Goal: Task Accomplishment & Management: Use online tool/utility

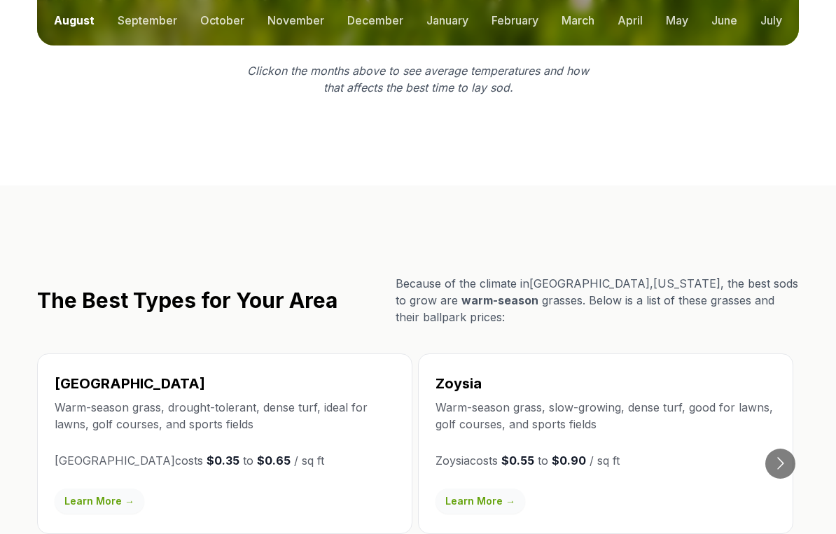
scroll to position [2176, 0]
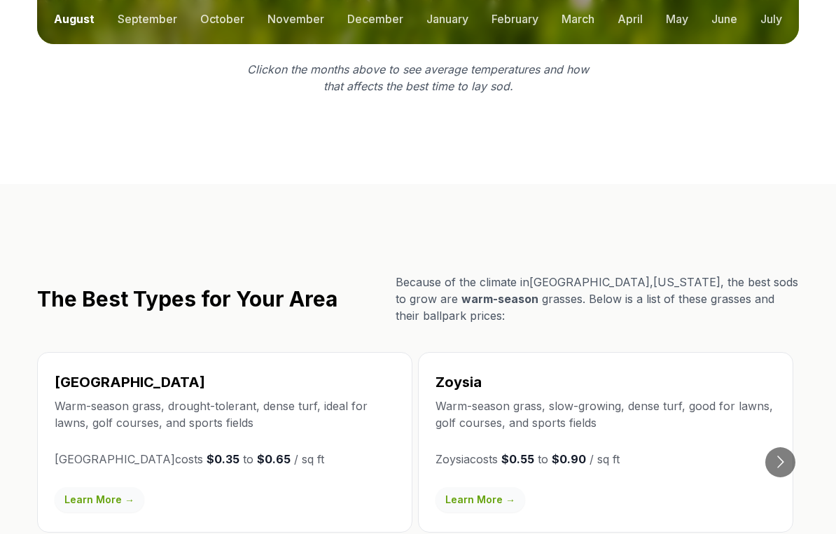
click at [788, 448] on button "Go to next slide" at bounding box center [780, 463] width 30 height 30
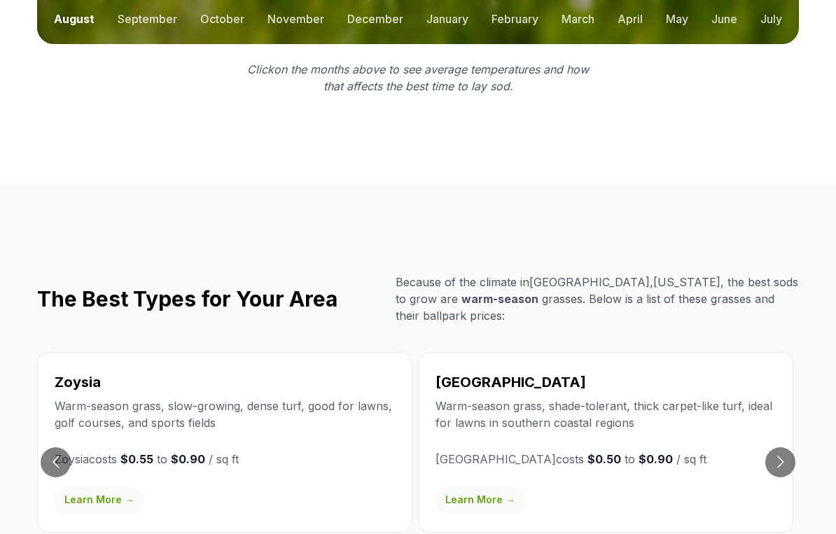
click at [790, 447] on button "Go to next slide" at bounding box center [780, 462] width 30 height 30
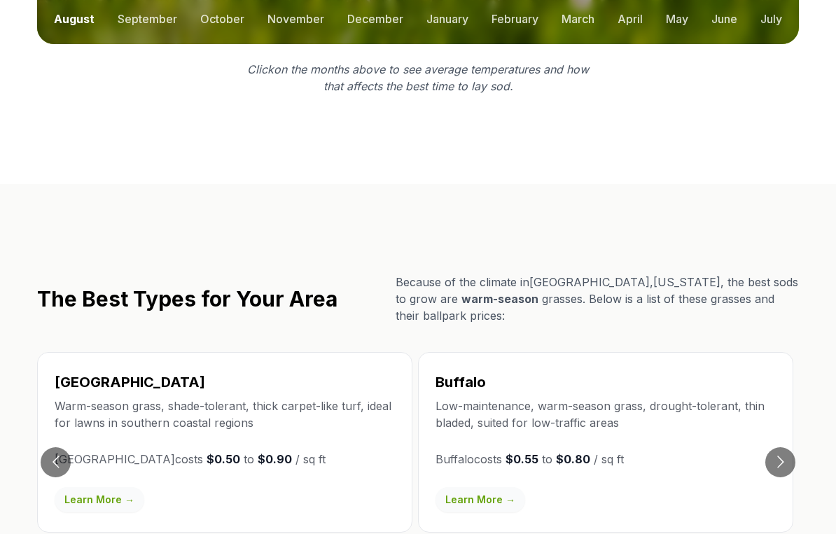
click at [798, 383] on li "Buffalo Low-maintenance, warm-season grass, drought-tolerant, thin bladed, suit…" at bounding box center [608, 462] width 381 height 220
click at [790, 447] on button "Go to next slide" at bounding box center [780, 462] width 30 height 30
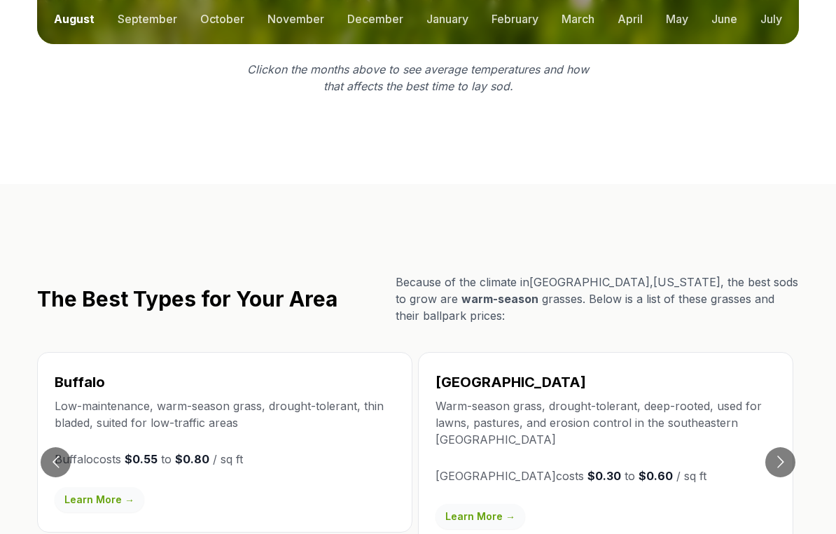
click at [784, 447] on button "Go to next slide" at bounding box center [780, 462] width 30 height 30
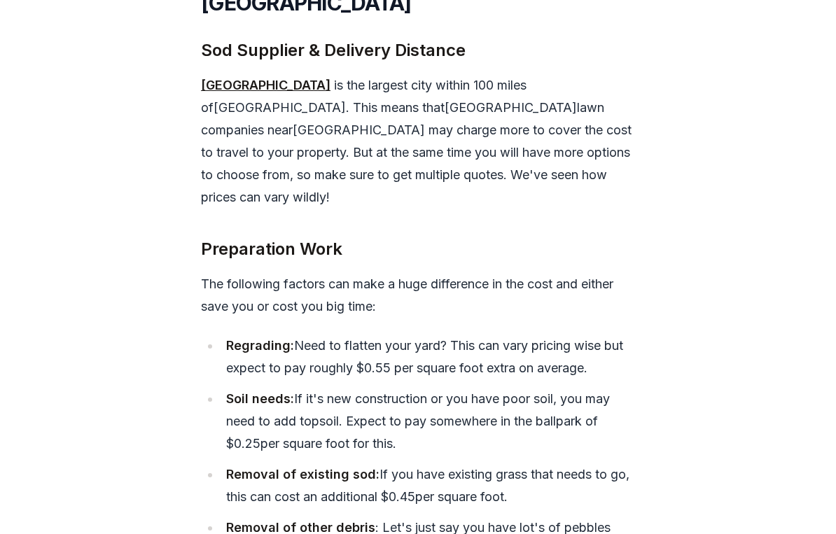
scroll to position [5384, 0]
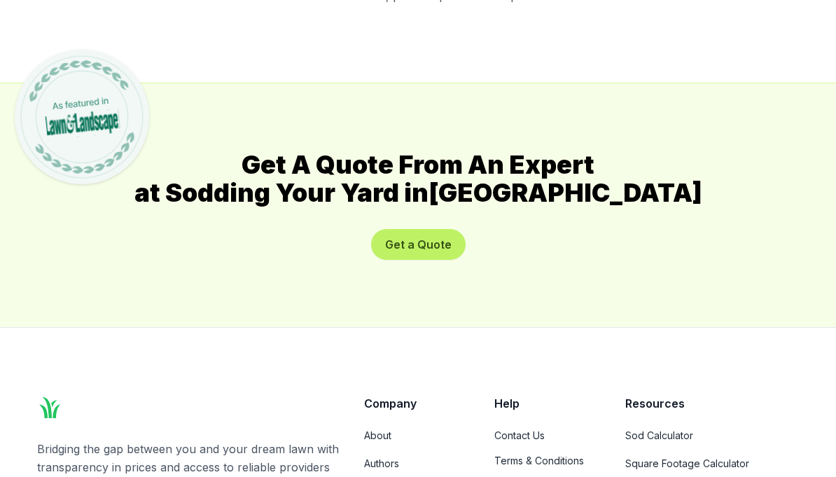
scroll to position [7653, 0]
click at [668, 429] on link "Sod Calculator" at bounding box center [712, 436] width 174 height 14
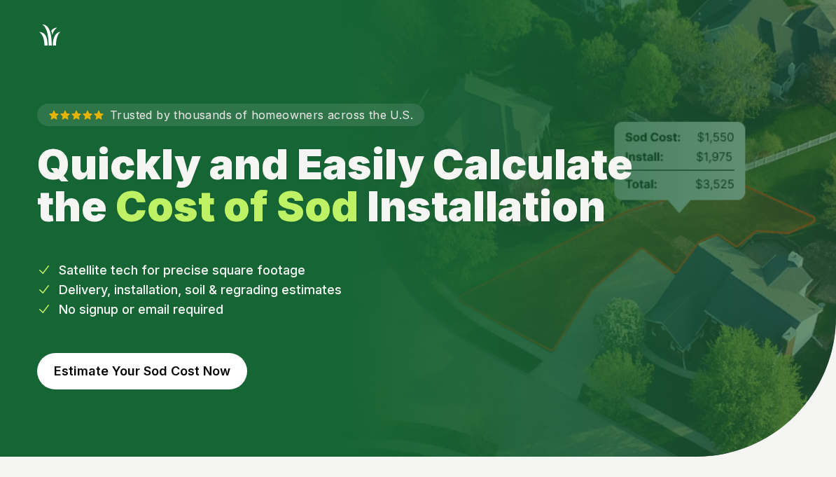
click at [95, 358] on button "Estimate Your Sod Cost Now" at bounding box center [142, 371] width 210 height 36
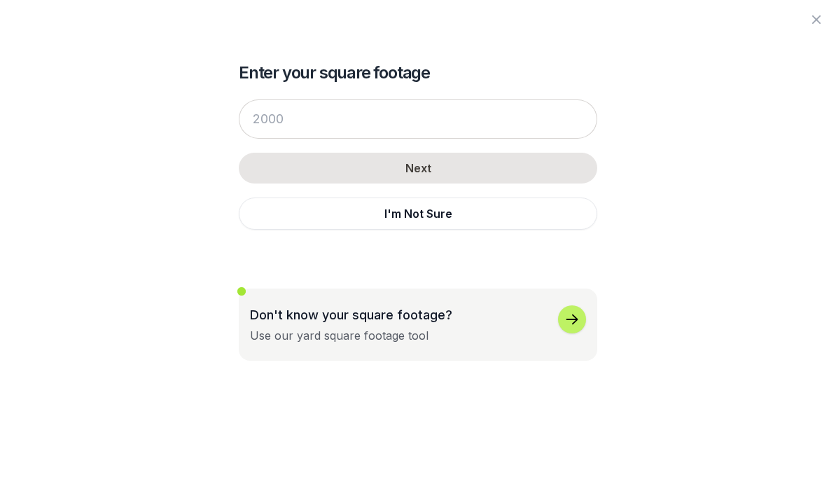
click at [538, 222] on button "I'm Not Sure" at bounding box center [418, 213] width 358 height 32
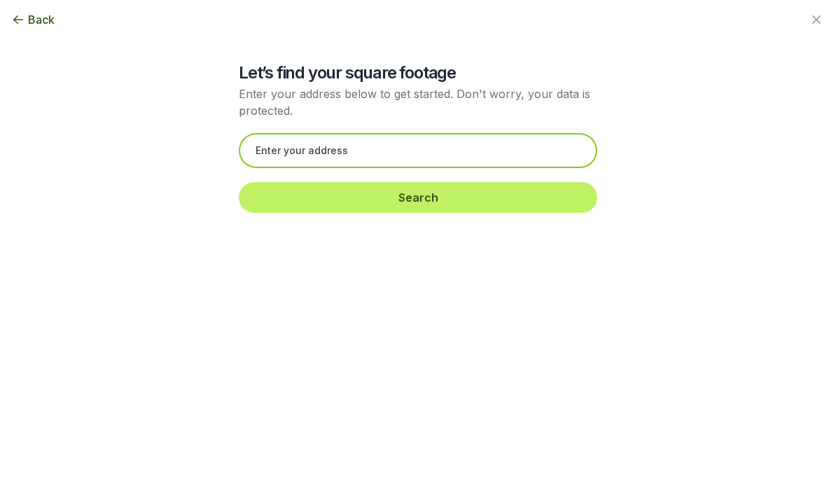
click at [431, 153] on input "text" at bounding box center [418, 150] width 358 height 35
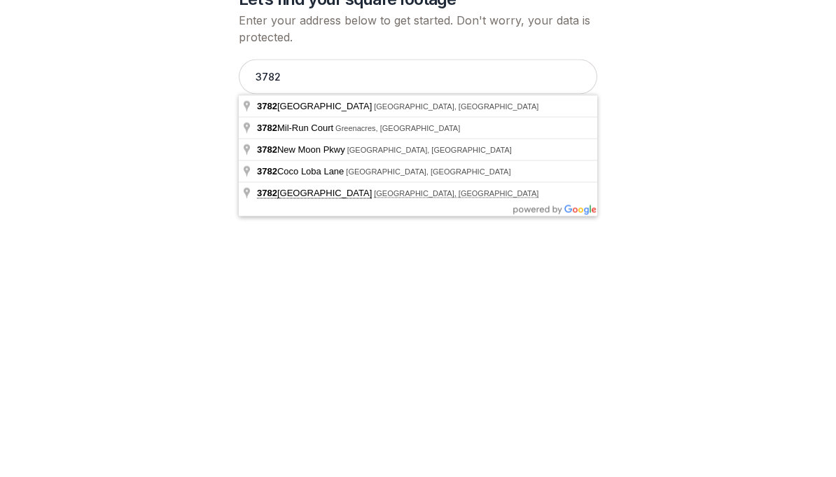
type input "[STREET_ADDRESS]"
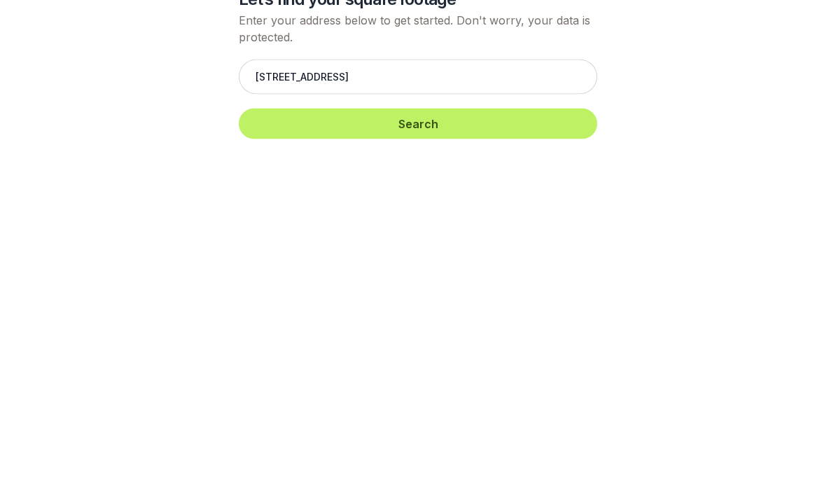
scroll to position [74, 0]
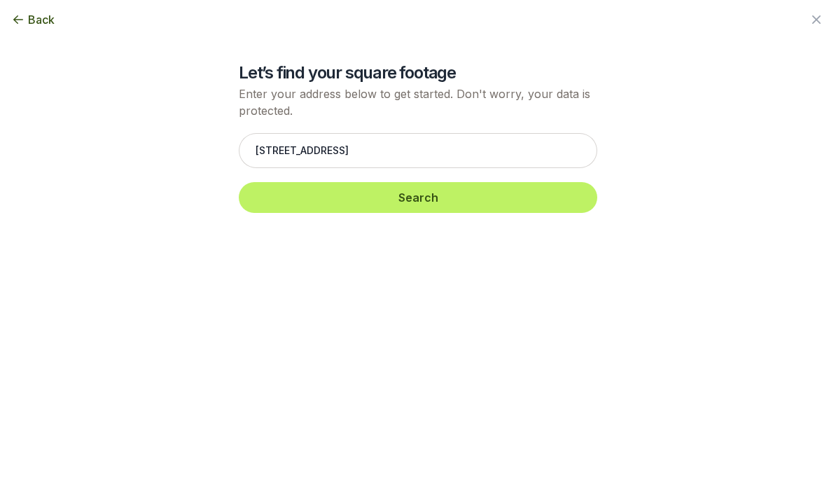
click at [557, 200] on button "Search" at bounding box center [418, 197] width 358 height 31
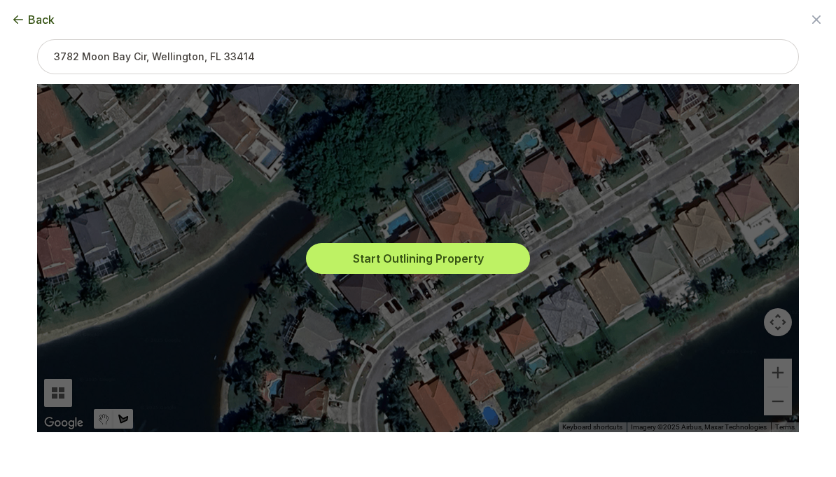
click at [458, 257] on button "Start Outlining Property" at bounding box center [418, 258] width 224 height 31
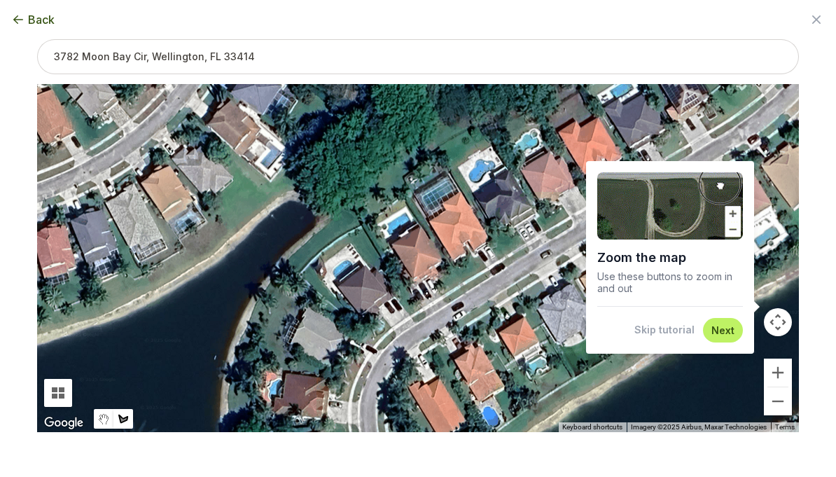
click at [776, 370] on button "Zoom in" at bounding box center [778, 372] width 28 height 28
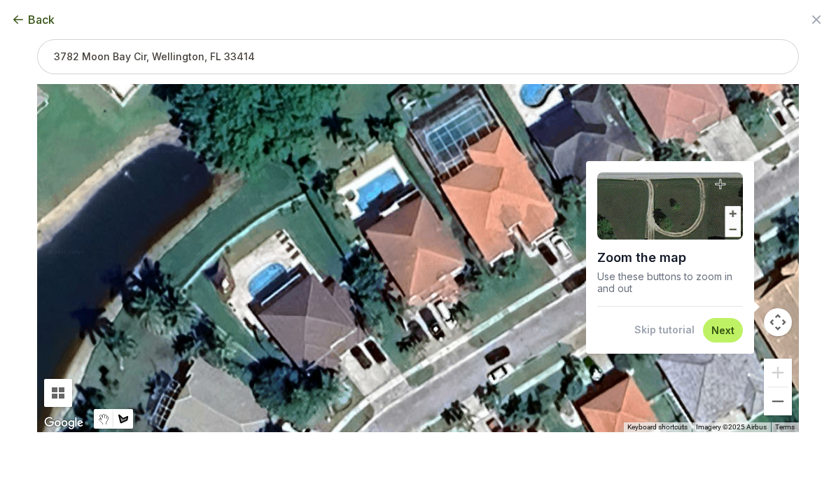
click at [731, 334] on button "Next" at bounding box center [722, 329] width 23 height 13
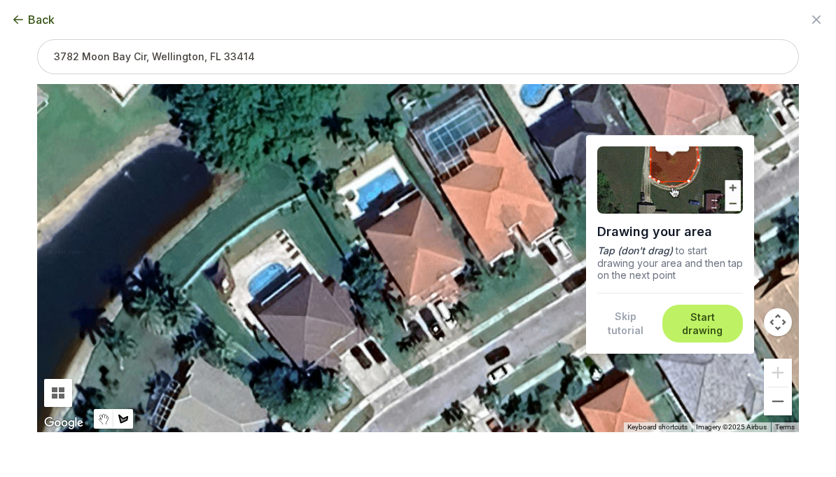
click at [714, 318] on button "Start drawing" at bounding box center [703, 323] width 64 height 27
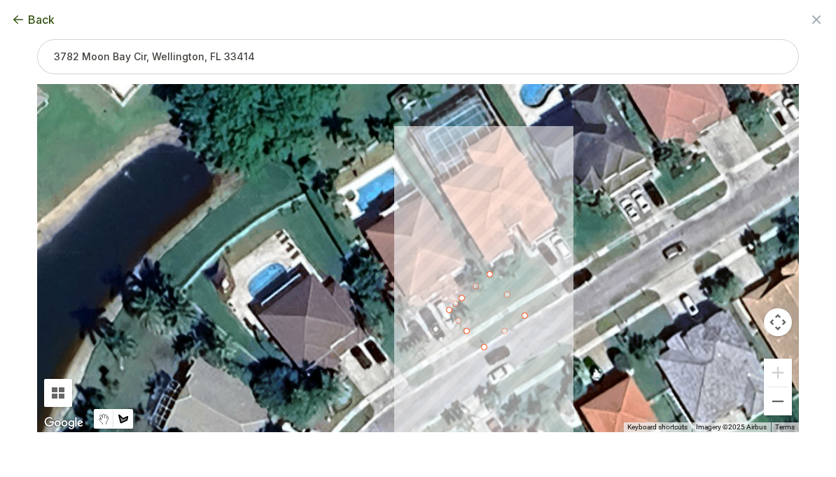
type input "1106"
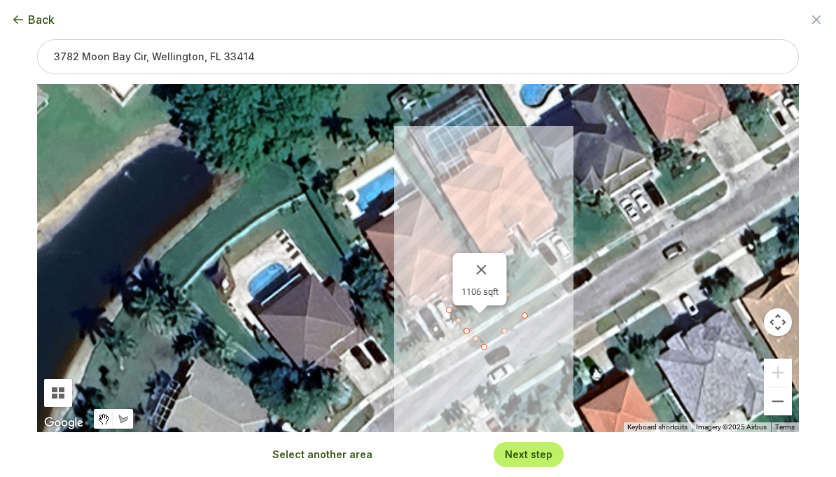
click at [548, 450] on button "Next step" at bounding box center [529, 453] width 48 height 13
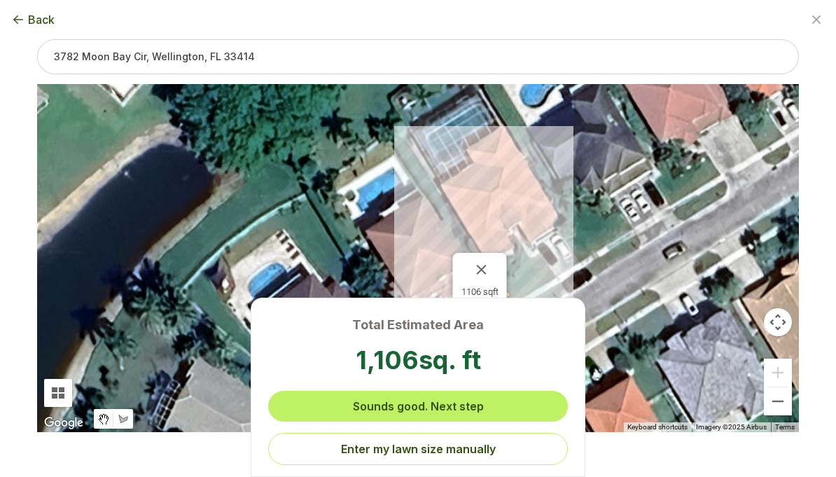
scroll to position [0, 0]
click at [529, 403] on button "Sounds good. Next step" at bounding box center [418, 406] width 300 height 31
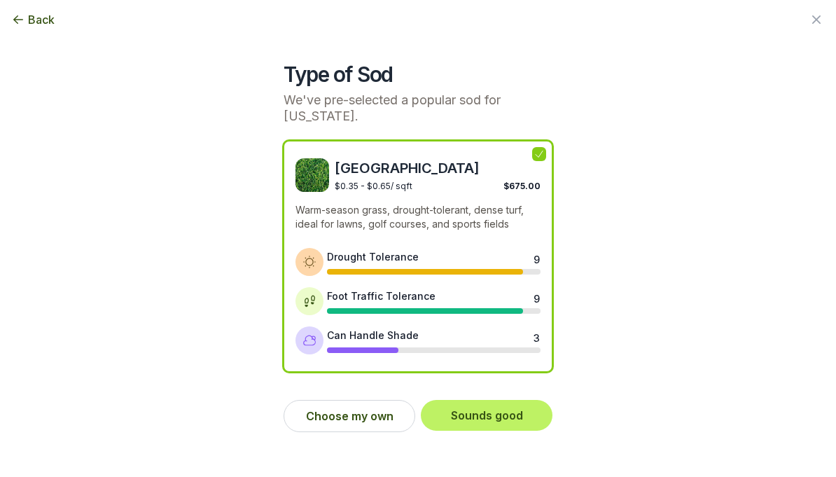
click at [522, 411] on button "Sounds good" at bounding box center [487, 415] width 132 height 31
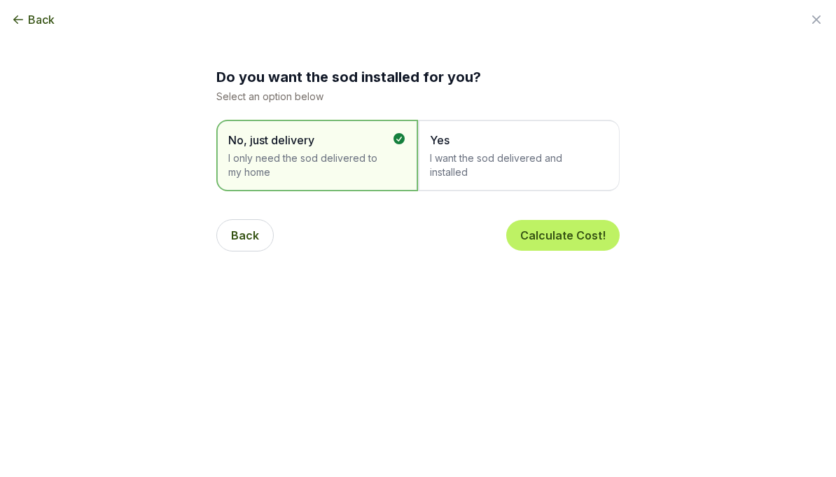
click at [563, 158] on span "I want the sod delivered and installed" at bounding box center [512, 165] width 164 height 28
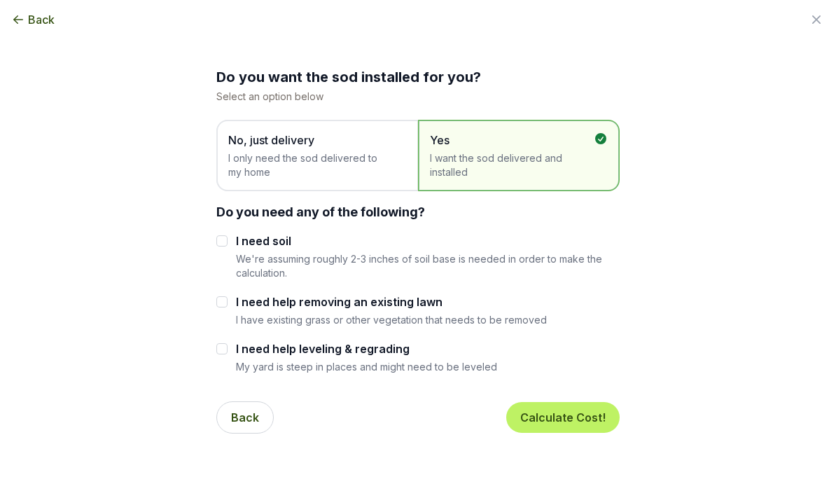
click at [232, 296] on div "I need help removing an existing lawn I have existing grass or other vegetation…" at bounding box center [417, 309] width 403 height 33
click at [221, 297] on input "I need help removing an existing lawn" at bounding box center [221, 301] width 11 height 11
checkbox input "true"
click at [219, 352] on input "I need help leveling & regrading" at bounding box center [221, 348] width 11 height 11
click at [220, 348] on input "I need help leveling & regrading" at bounding box center [221, 348] width 11 height 11
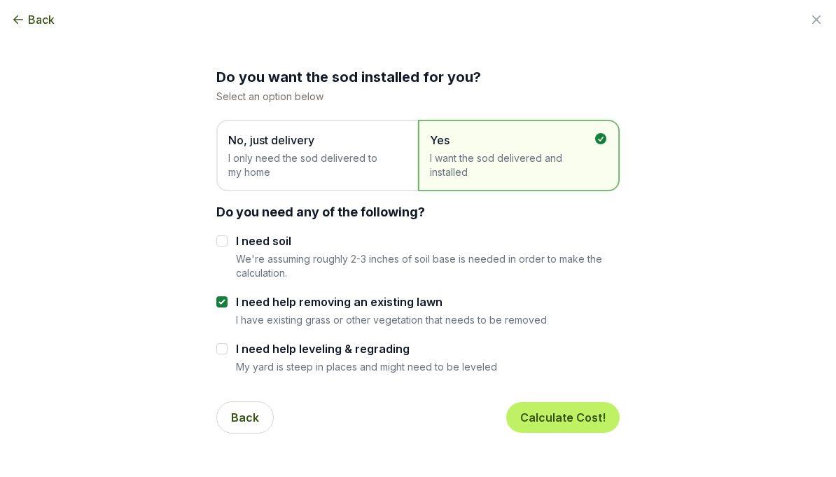
checkbox input "false"
click at [560, 415] on button "Calculate Cost!" at bounding box center [562, 417] width 113 height 31
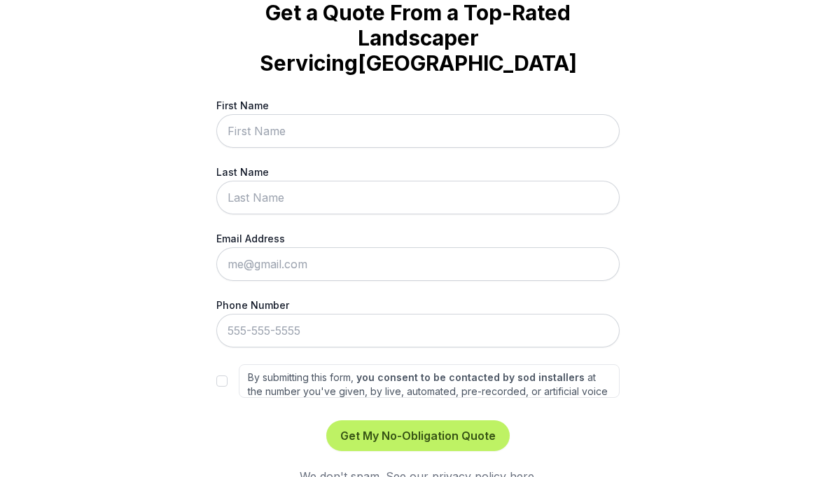
scroll to position [72, 0]
